Goal: Task Accomplishment & Management: Manage account settings

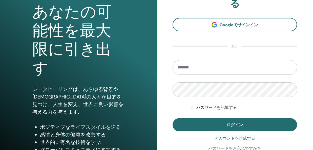
scroll to position [58, 0]
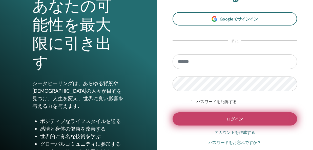
type input "**********"
click at [217, 113] on button "ログイン" at bounding box center [235, 119] width 125 height 13
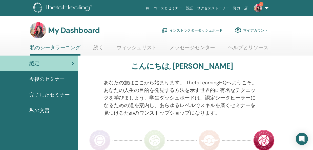
click at [197, 31] on link "インストラクターダッシュボード" at bounding box center [192, 30] width 61 height 11
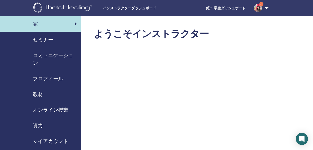
click at [53, 39] on span "セミナー" at bounding box center [43, 40] width 20 height 8
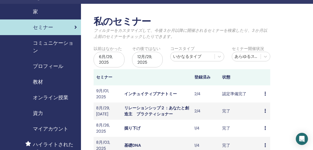
scroll to position [13, 0]
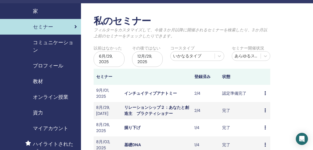
click at [161, 94] on link "インチュイティブアナトミー" at bounding box center [150, 93] width 53 height 5
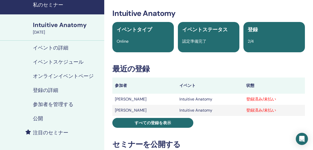
scroll to position [28, 0]
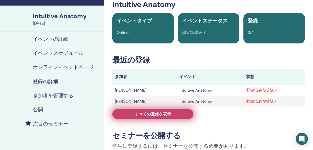
click at [187, 115] on link "すべての登録を表示" at bounding box center [152, 114] width 81 height 10
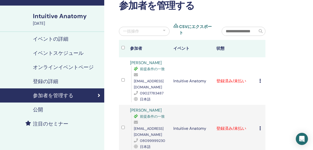
click at [258, 78] on td "登録をキャンセルする 自動認証しない 有料としてマーク 未払いとしてマーク 不在としてマーク 完了して認定する 証明書のダウンロード" at bounding box center [261, 82] width 9 height 48
click at [260, 79] on icon at bounding box center [261, 81] width 2 height 4
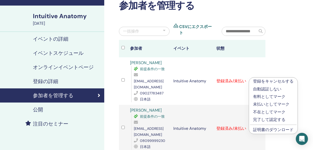
click at [262, 118] on p "完了して認定する" at bounding box center [273, 120] width 41 height 6
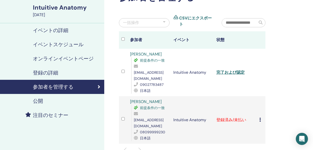
scroll to position [44, 0]
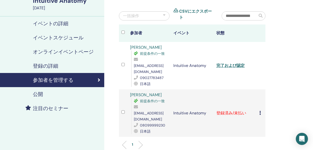
click at [262, 110] on div "登録をキャンセルする 自動認証しない 有料としてマーク 未払いとしてマーク 不在としてマーク 完了して認定する 証明書のダウンロード" at bounding box center [262, 113] width 4 height 6
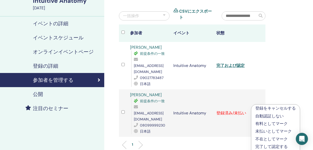
click at [262, 110] on div "登録をキャンセルする 自動認証しない 有料としてマーク 未払いとしてマーク 不在としてマーク 完了して認定する 証明書のダウンロード" at bounding box center [262, 113] width 4 height 6
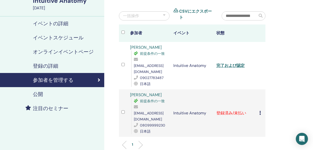
click at [259, 102] on td "登録をキャンセルする 自動認証しない 有料としてマーク 未払いとしてマーク 不在としてマーク 完了して認定する 証明書のダウンロード" at bounding box center [261, 114] width 9 height 48
click at [260, 111] on icon at bounding box center [261, 113] width 2 height 4
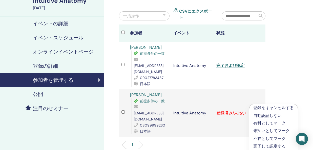
click at [262, 143] on li "完了して認定する" at bounding box center [274, 147] width 49 height 8
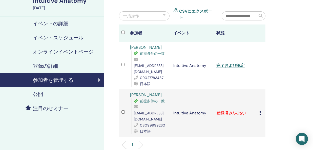
click at [260, 111] on icon at bounding box center [261, 113] width 2 height 4
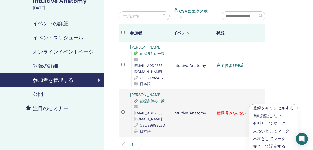
click at [260, 146] on p "完了して認定する" at bounding box center [273, 147] width 41 height 6
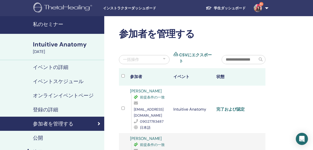
click at [235, 107] on link "完了および認定" at bounding box center [231, 109] width 28 height 5
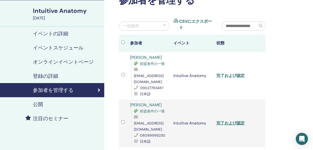
scroll to position [40, 0]
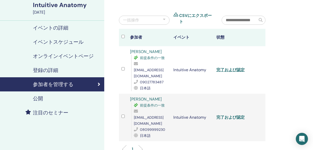
click at [234, 115] on link "完了および認定" at bounding box center [231, 117] width 28 height 5
